Goal: Navigation & Orientation: Find specific page/section

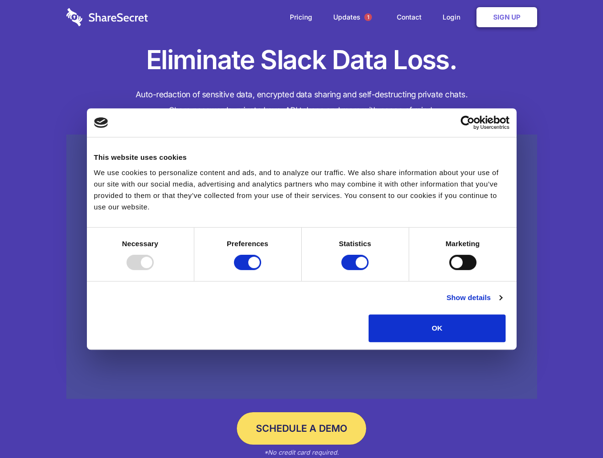
click at [154, 270] on div at bounding box center [139, 262] width 27 height 15
click at [261, 270] on input "Preferences" at bounding box center [247, 262] width 27 height 15
checkbox input "false"
click at [356, 270] on input "Statistics" at bounding box center [354, 262] width 27 height 15
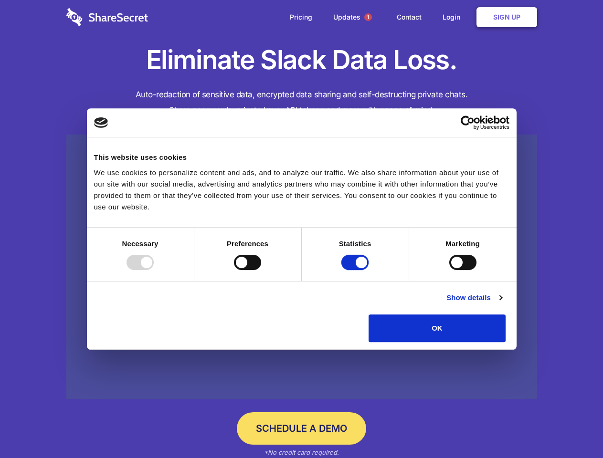
checkbox input "false"
click at [449, 270] on input "Marketing" at bounding box center [462, 262] width 27 height 15
checkbox input "true"
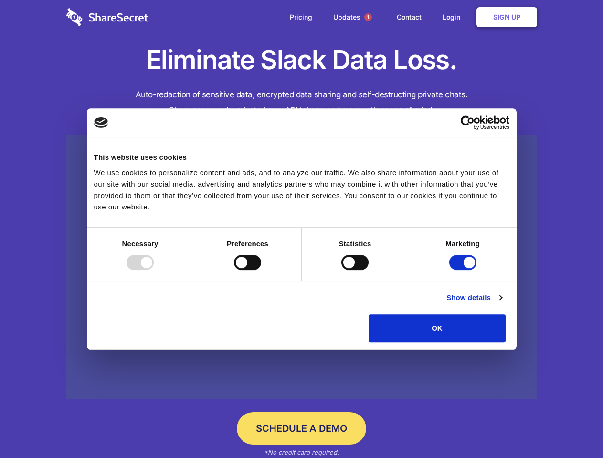
click at [502, 304] on link "Show details" at bounding box center [473, 297] width 55 height 11
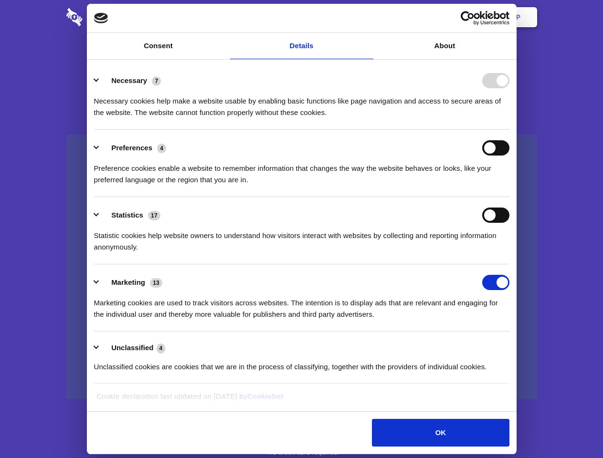
click at [509, 130] on li "Necessary 7 Necessary cookies help make a website usable by enabling basic func…" at bounding box center [301, 96] width 415 height 67
click at [368, 17] on span "1" at bounding box center [368, 17] width 8 height 8
